Goal: Task Accomplishment & Management: Use online tool/utility

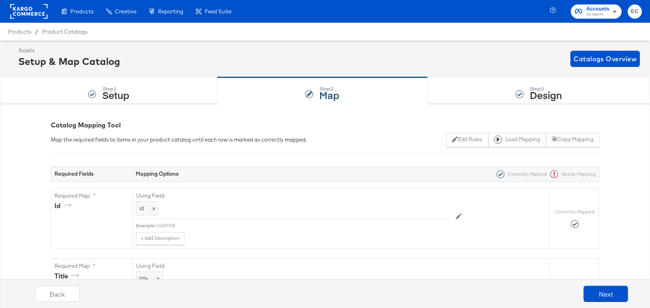
scroll to position [1182, 0]
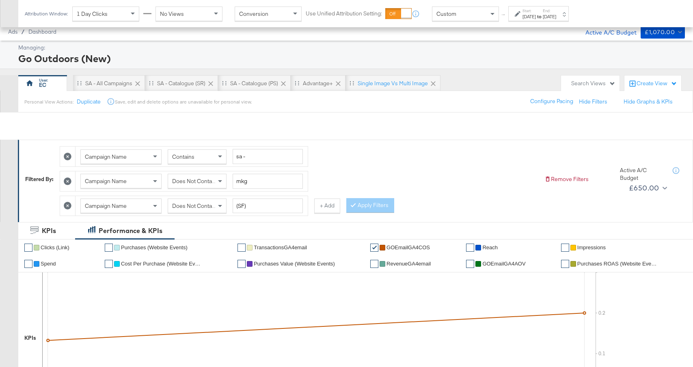
scroll to position [452, 0]
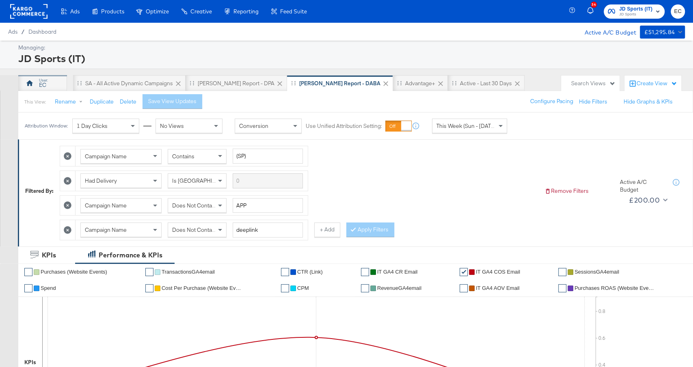
click at [44, 81] on div "EC" at bounding box center [42, 85] width 7 height 8
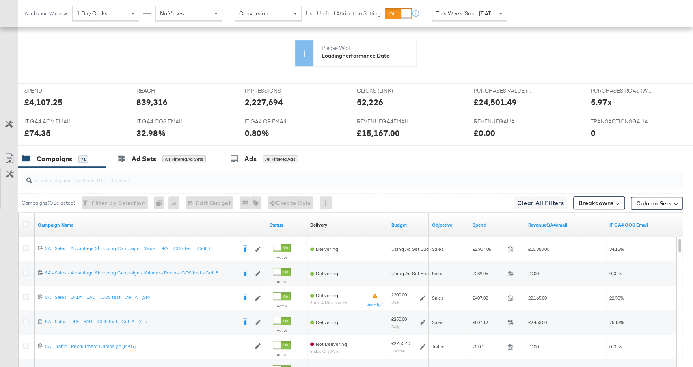
scroll to position [306, 0]
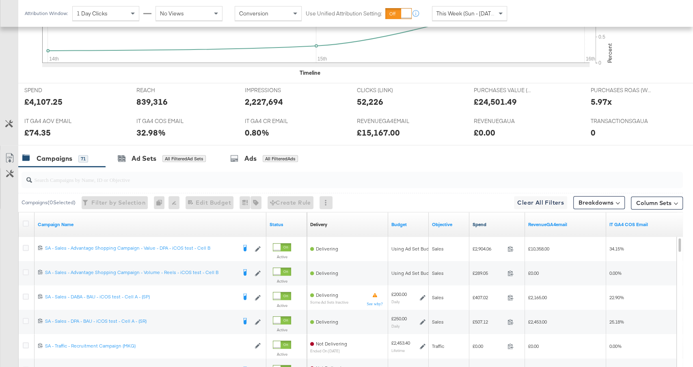
click at [489, 221] on link "Spend" at bounding box center [497, 224] width 49 height 6
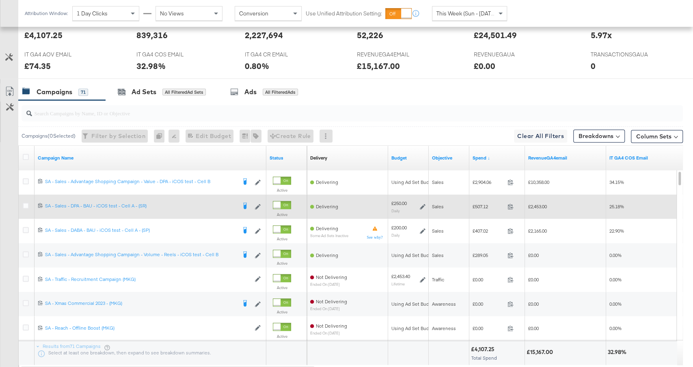
scroll to position [373, 0]
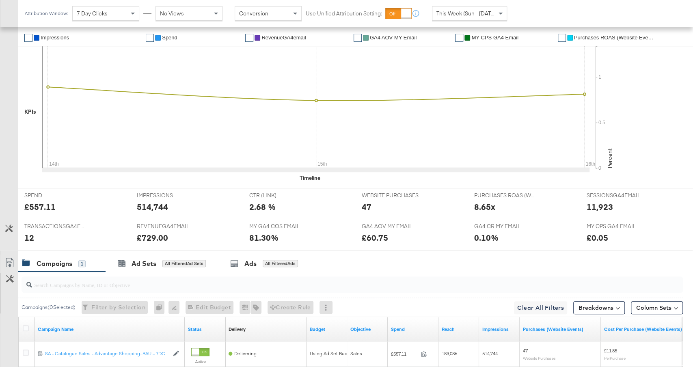
scroll to position [305, 0]
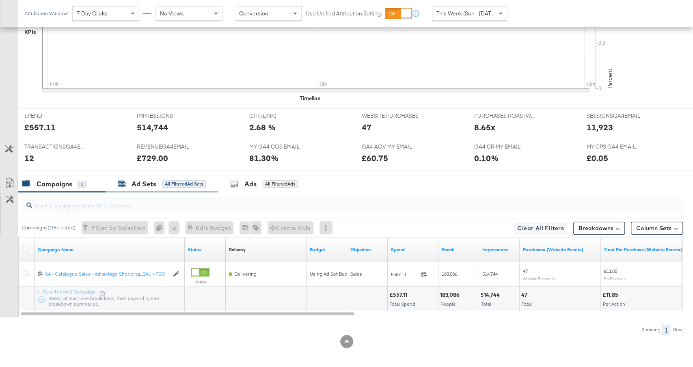
click at [163, 180] on div "All Filtered Ad Sets" at bounding box center [183, 183] width 43 height 7
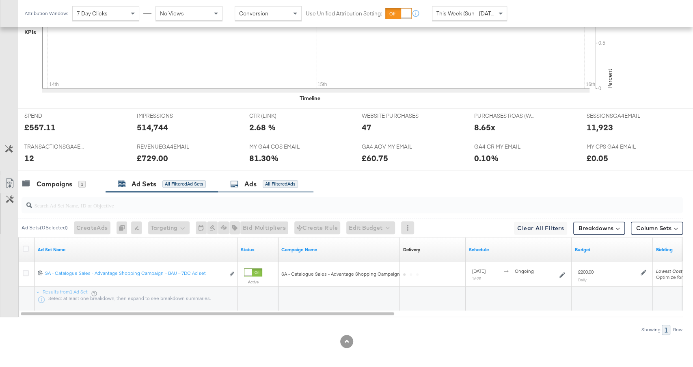
click at [276, 183] on div "All Filtered Ads" at bounding box center [280, 183] width 35 height 7
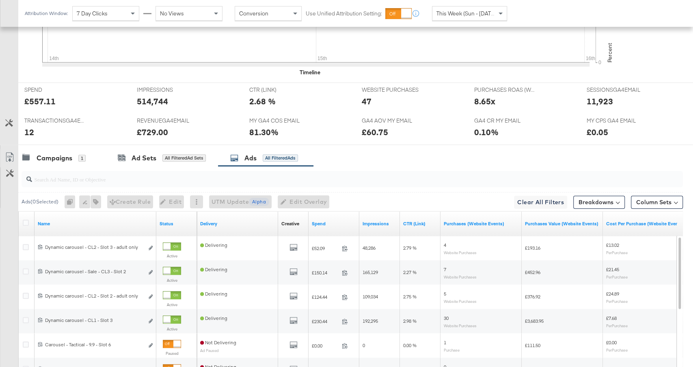
scroll to position [332, 0]
click at [333, 220] on link "Spend" at bounding box center [334, 223] width 44 height 6
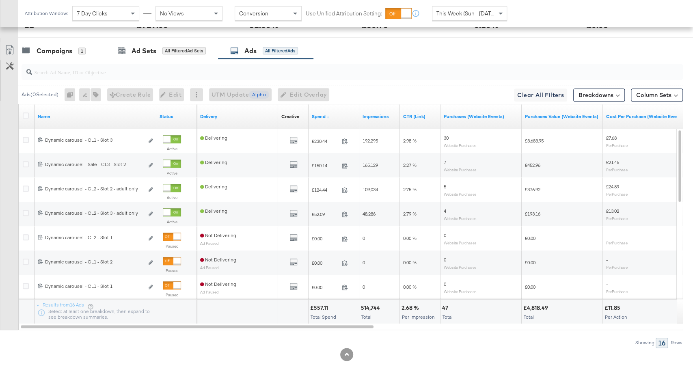
scroll to position [451, 0]
